Goal: Task Accomplishment & Management: Use online tool/utility

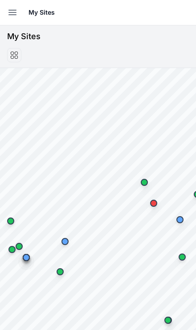
click at [16, 15] on icon "button" at bounding box center [13, 12] width 8 height 5
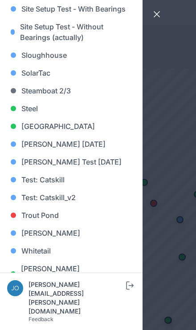
scroll to position [876, 0]
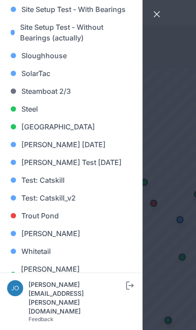
click at [50, 249] on link "Whitetail" at bounding box center [71, 252] width 128 height 18
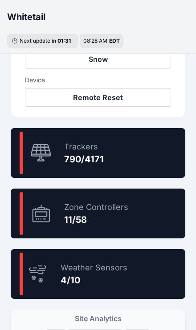
scroll to position [479, 0]
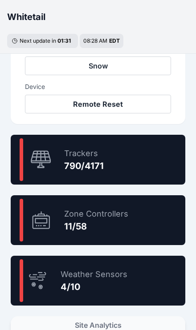
click at [143, 159] on div "18.9 % Trackers 790/4171" at bounding box center [98, 160] width 175 height 50
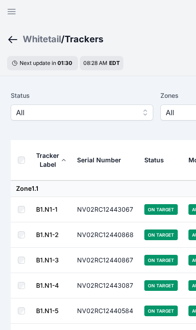
click at [129, 119] on button "All" at bounding box center [82, 113] width 142 height 16
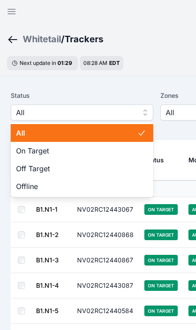
click at [94, 175] on div "Off Target" at bounding box center [82, 169] width 142 height 18
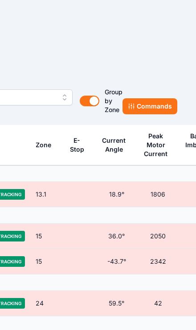
scroll to position [16, 230]
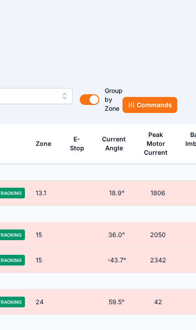
click at [148, 106] on button "Commands" at bounding box center [149, 105] width 55 height 16
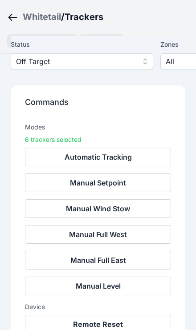
scroll to position [65, 0]
click at [126, 326] on button "Remote Reset" at bounding box center [98, 324] width 146 height 19
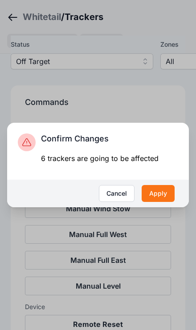
click at [166, 202] on button "Apply" at bounding box center [158, 193] width 33 height 17
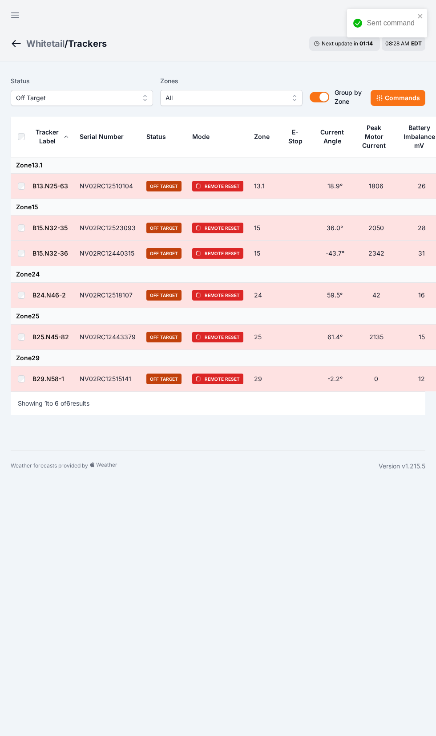
click at [45, 37] on div "Whitetail" at bounding box center [45, 43] width 38 height 12
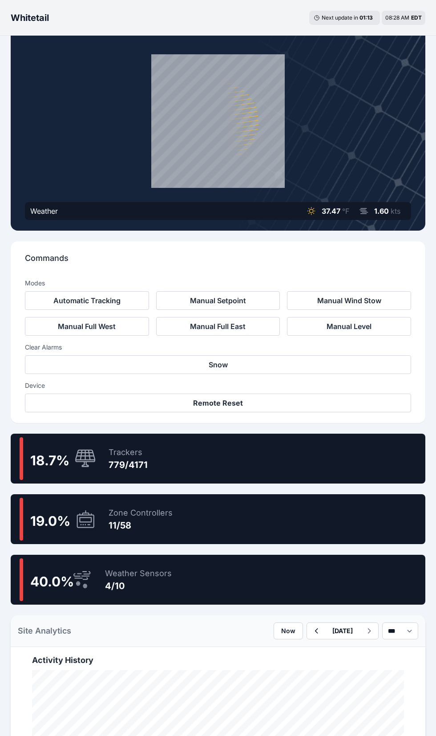
scroll to position [63, 0]
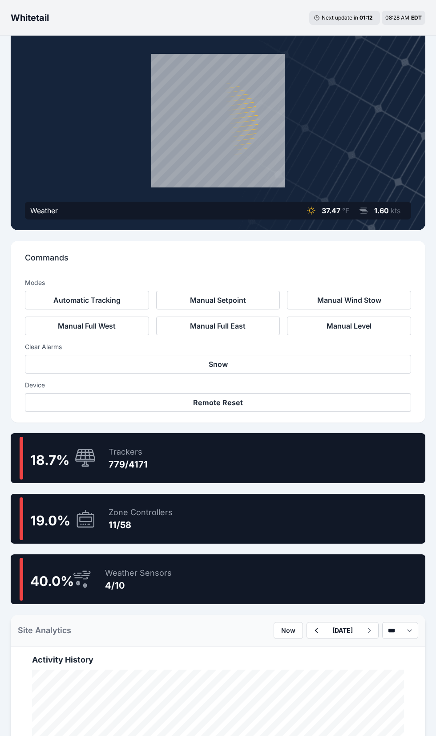
click at [329, 513] on div "19.0 % Zone Controllers 11/58" at bounding box center [218, 519] width 415 height 50
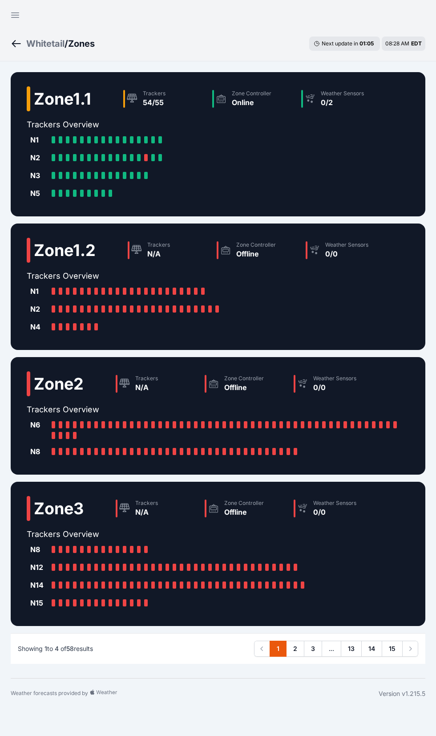
click at [294, 647] on link "2" at bounding box center [295, 649] width 18 height 16
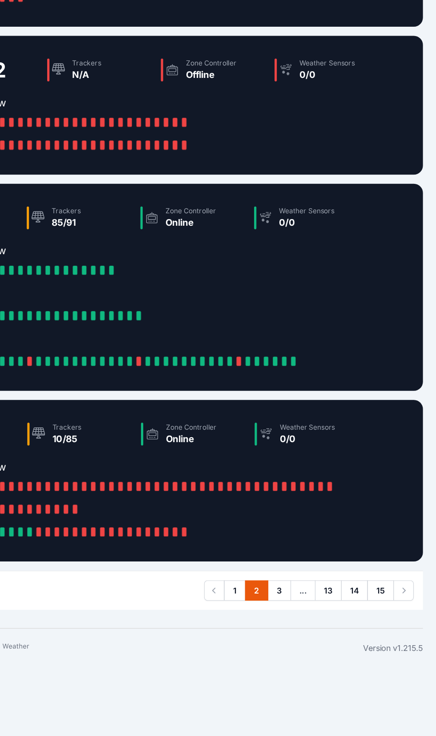
click at [304, 614] on link "3" at bounding box center [313, 622] width 18 height 16
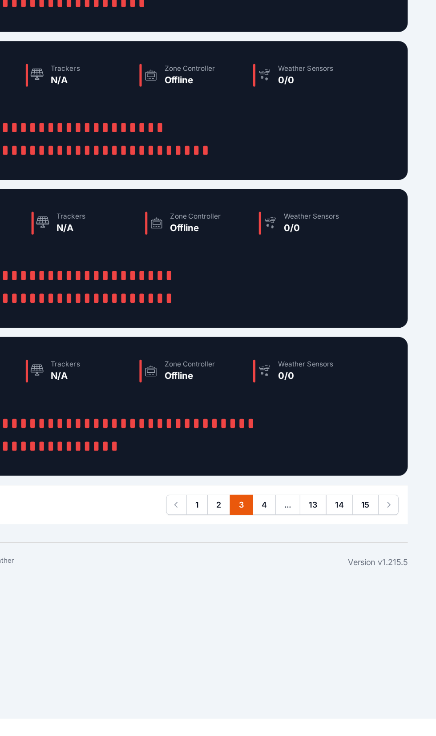
scroll to position [0, 16]
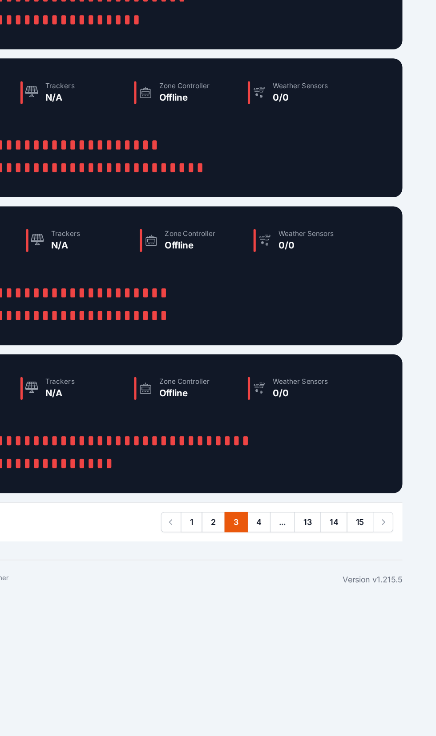
click at [288, 561] on link "4" at bounding box center [297, 569] width 18 height 16
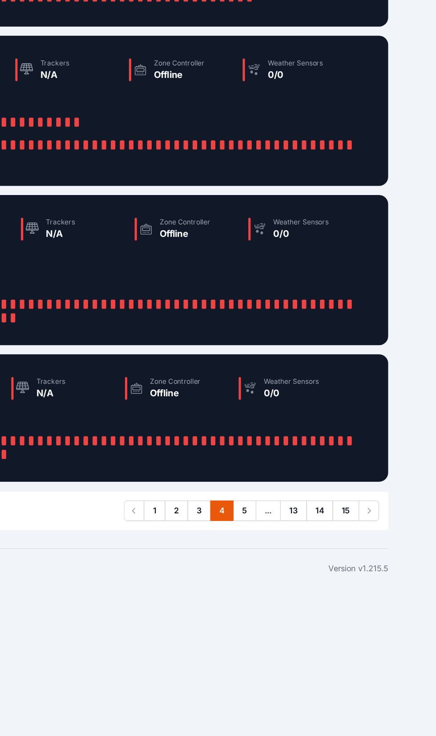
scroll to position [0, 27]
click at [277, 552] on link "5" at bounding box center [286, 560] width 18 height 16
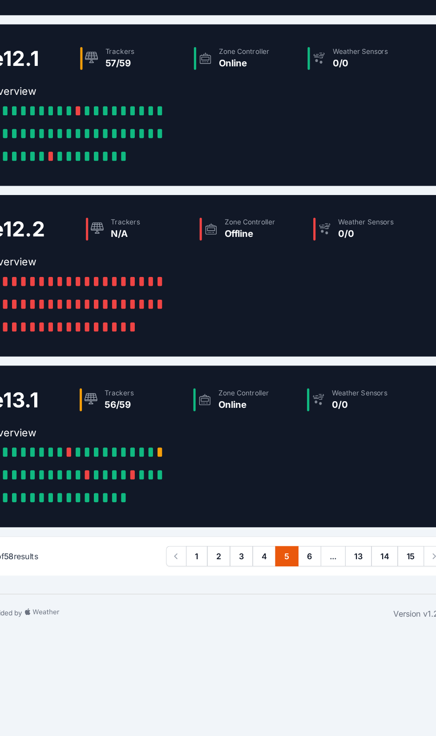
click at [304, 587] on link "6" at bounding box center [313, 595] width 18 height 16
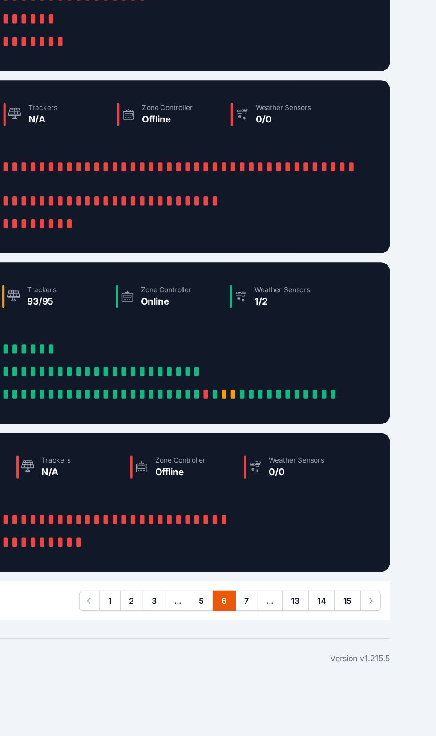
scroll to position [0, 27]
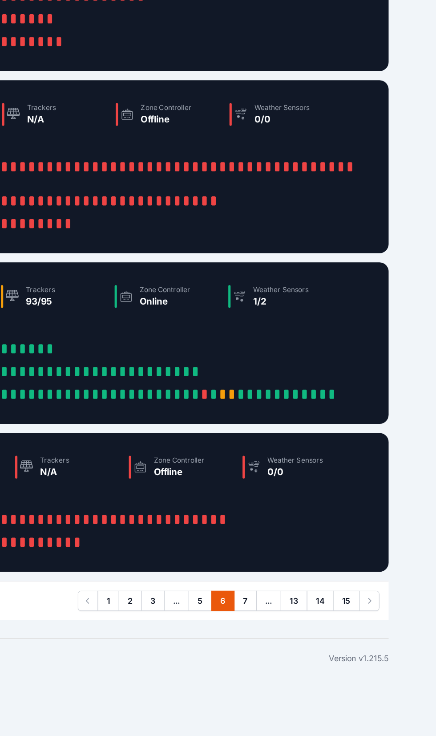
click at [278, 605] on link "7" at bounding box center [287, 613] width 18 height 16
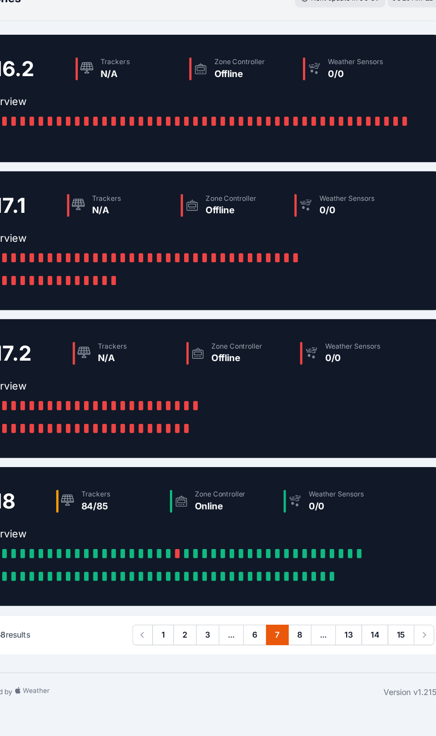
click at [304, 534] on link "8" at bounding box center [313, 542] width 18 height 16
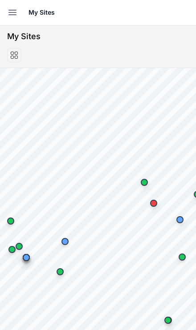
click at [21, 11] on button "Open sidebar" at bounding box center [13, 13] width 20 height 20
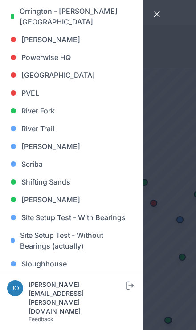
scroll to position [665, 0]
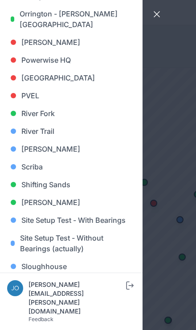
click at [50, 144] on link "Sarish" at bounding box center [71, 149] width 128 height 18
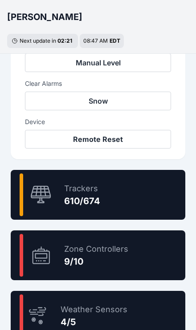
scroll to position [457, 0]
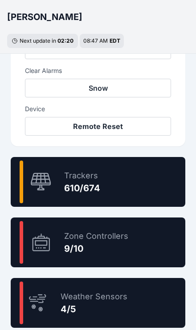
click at [135, 184] on div "90.5 % Trackers 610/674" at bounding box center [98, 182] width 175 height 50
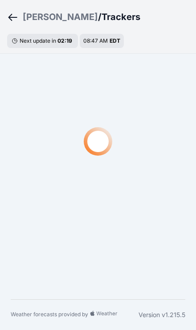
scroll to position [31, 0]
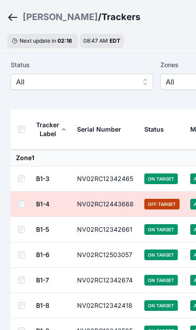
click at [109, 86] on span "All" at bounding box center [75, 82] width 119 height 11
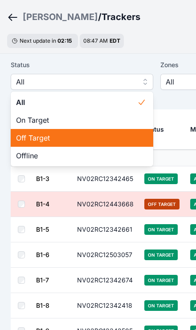
click at [77, 138] on span "Off Target" at bounding box center [76, 138] width 121 height 11
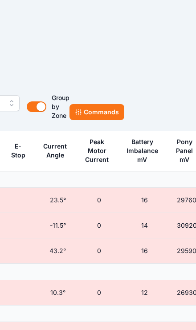
scroll to position [9, 283]
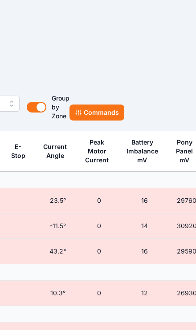
click at [105, 109] on button "Commands" at bounding box center [96, 113] width 55 height 16
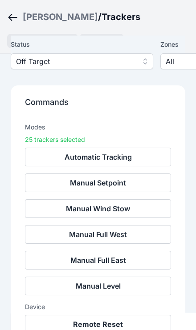
scroll to position [99, 0]
click at [114, 322] on button "Remote Reset" at bounding box center [98, 324] width 146 height 19
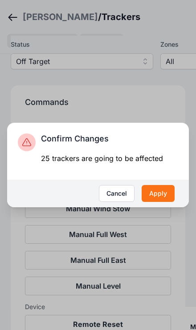
click at [163, 202] on button "Apply" at bounding box center [158, 193] width 33 height 17
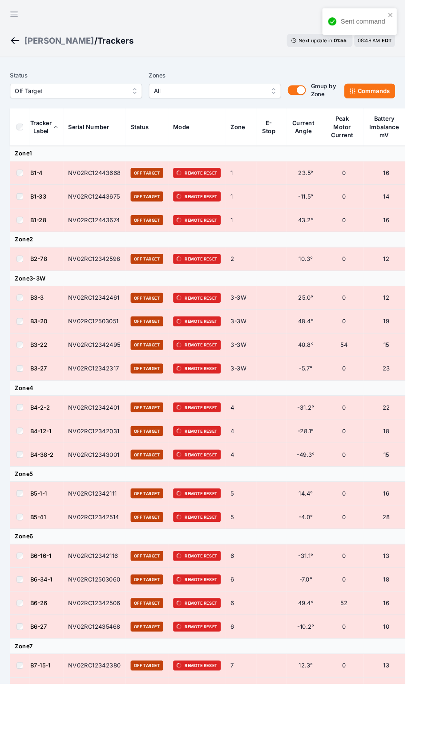
click at [40, 84] on label "Status" at bounding box center [82, 81] width 142 height 11
click at [52, 103] on button "Off Target" at bounding box center [82, 98] width 142 height 16
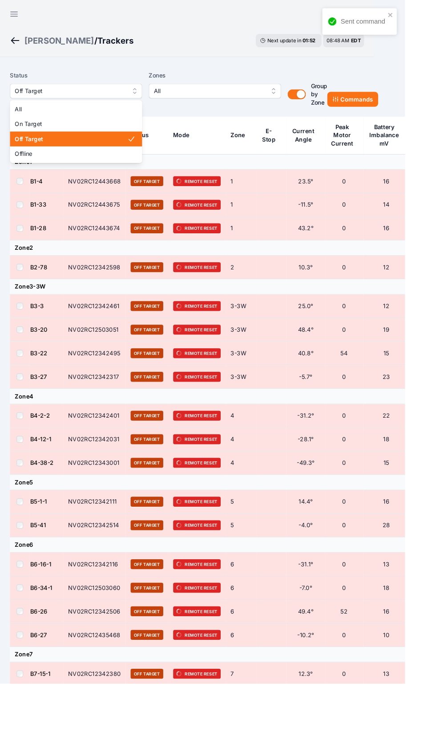
scroll to position [12, 0]
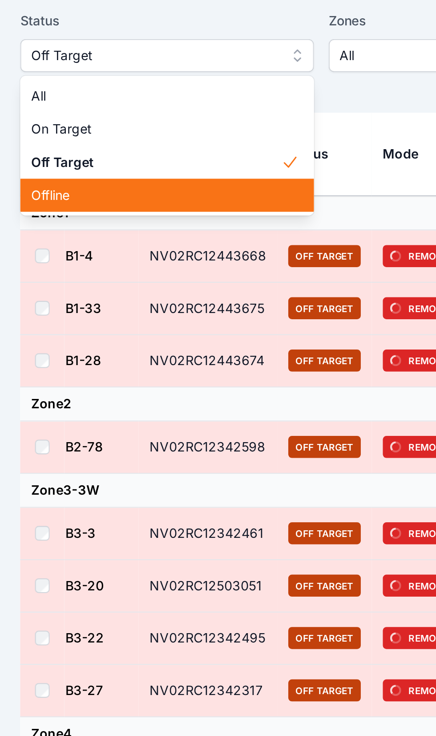
click at [71, 149] on span "Offline" at bounding box center [76, 153] width 121 height 9
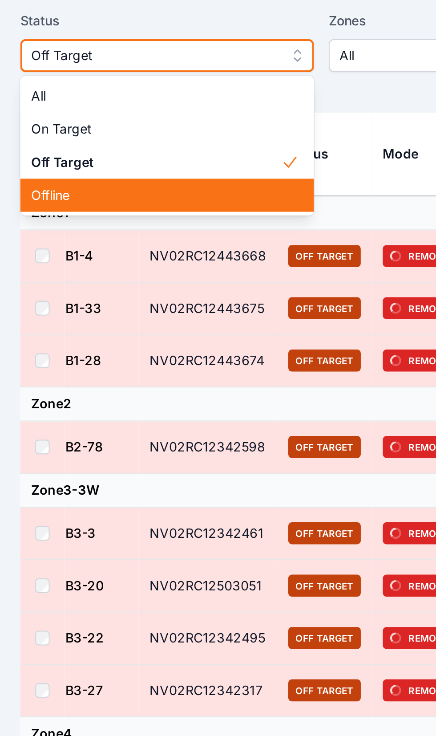
scroll to position [7, 0]
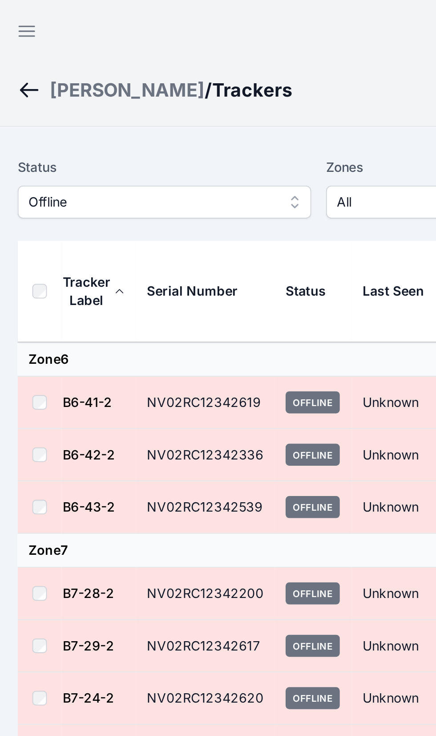
click at [11, 39] on icon "Breadcrumb" at bounding box center [16, 43] width 11 height 11
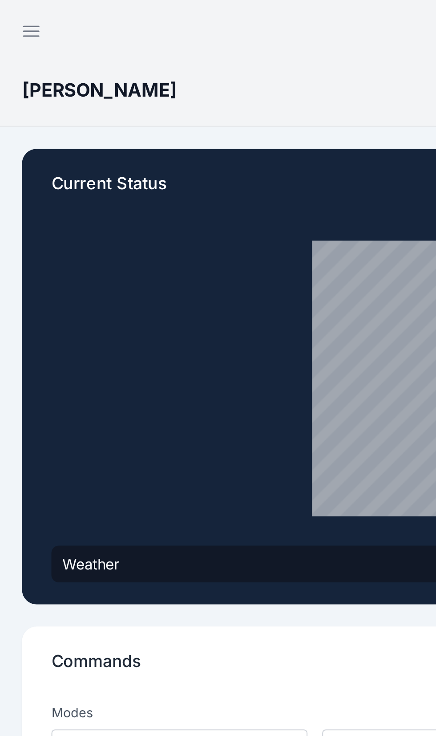
click at [14, 14] on icon "button" at bounding box center [15, 15] width 11 height 11
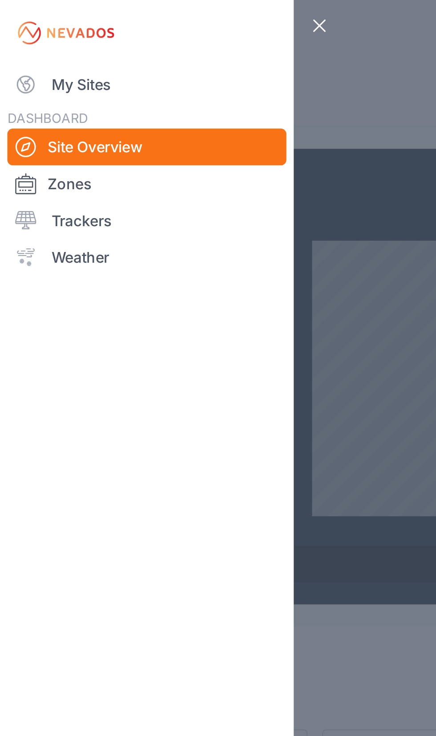
click at [32, 40] on link "My Sites" at bounding box center [71, 41] width 135 height 18
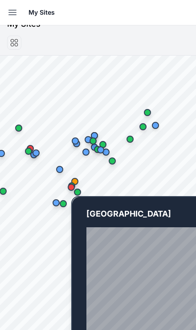
click at [70, 182] on div "Map marker" at bounding box center [71, 188] width 18 height 18
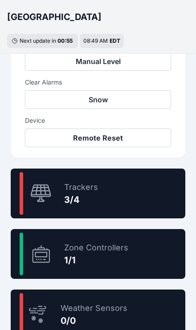
click at [116, 191] on div "75.0 % Trackers 3/4" at bounding box center [98, 194] width 175 height 50
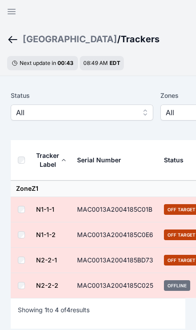
click at [7, 5] on button "Open sidebar" at bounding box center [11, 11] width 21 height 21
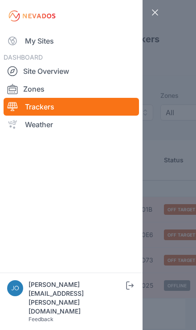
click at [32, 36] on link "My Sites" at bounding box center [71, 41] width 135 height 18
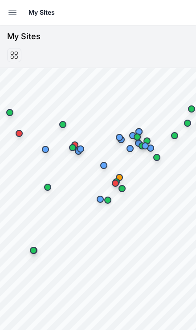
click at [14, 8] on icon "button" at bounding box center [12, 12] width 11 height 11
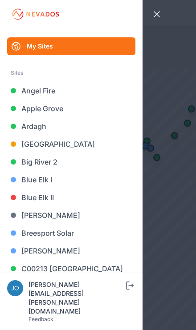
click at [54, 159] on link "Big River 2" at bounding box center [71, 162] width 128 height 18
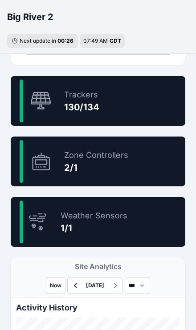
scroll to position [538, 0]
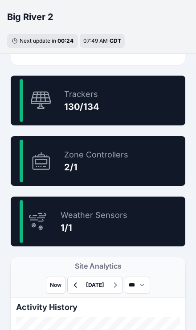
click at [137, 105] on div "97.0 % Trackers 130/134" at bounding box center [98, 101] width 175 height 50
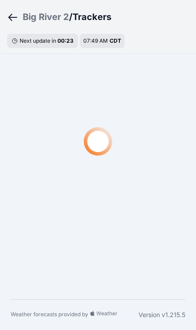
scroll to position [31, 0]
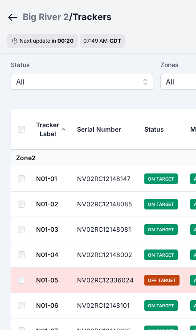
click at [113, 89] on button "All" at bounding box center [82, 82] width 142 height 16
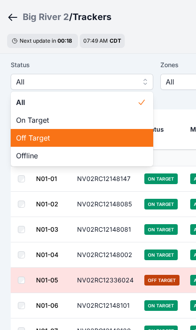
click at [124, 136] on span "Off Target" at bounding box center [76, 138] width 121 height 11
